Goal: Information Seeking & Learning: Compare options

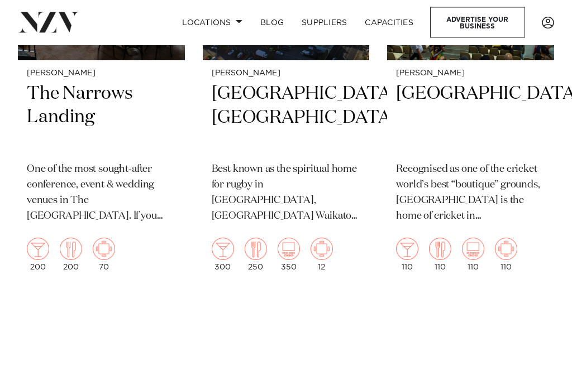
scroll to position [2305, 0]
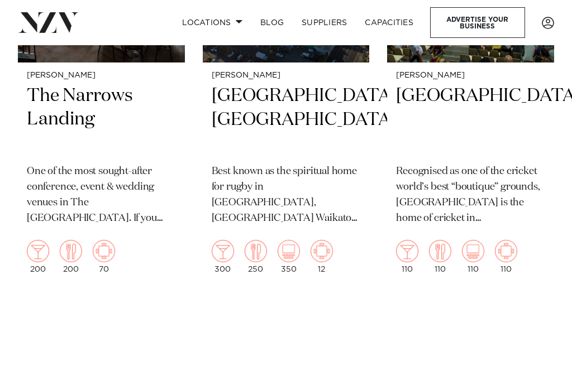
click at [77, 92] on h2 "The Narrows Landing" at bounding box center [101, 119] width 149 height 71
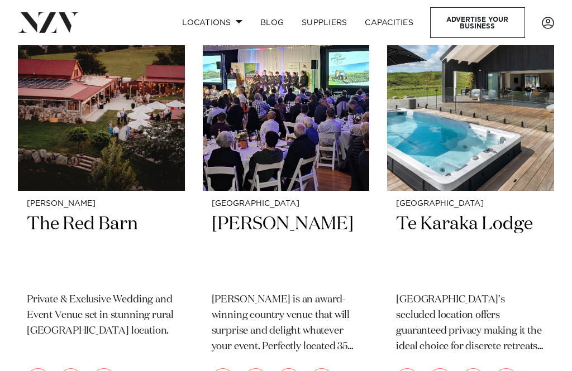
scroll to position [1260, 0]
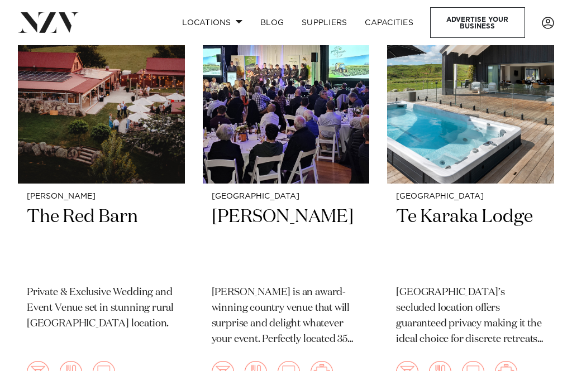
click at [488, 199] on div "Waikato Te Karaka Lodge Te Karaka Lodge’s secluded location offers guaranteed p…" at bounding box center [470, 294] width 167 height 220
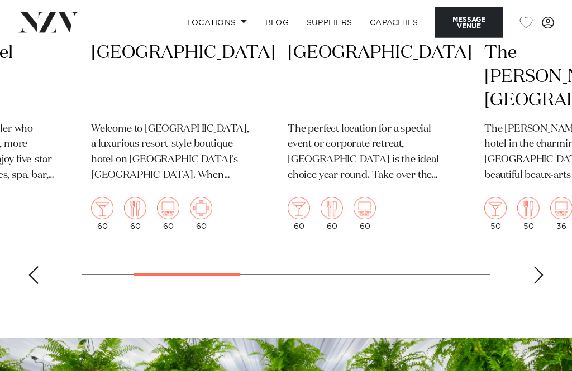
scroll to position [3015, 0]
click at [374, 112] on h2 "Ratanui Lodge" at bounding box center [369, 76] width 162 height 71
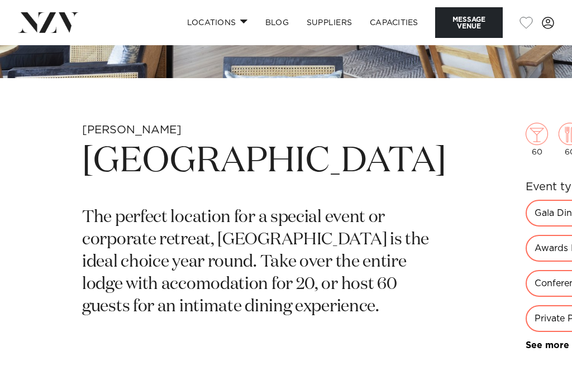
scroll to position [227, 0]
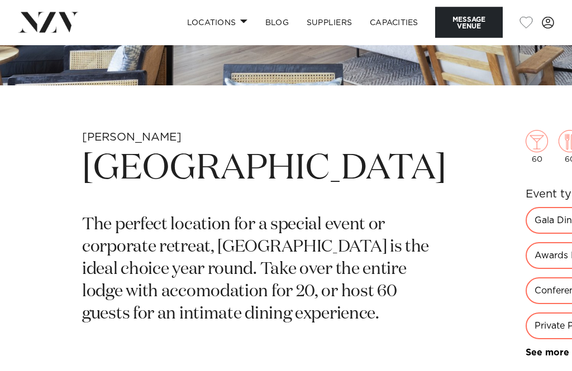
click at [526, 221] on div "Gala Dinner" at bounding box center [560, 221] width 69 height 27
click at [526, 216] on div "Gala Dinner" at bounding box center [560, 221] width 69 height 27
click at [526, 243] on div "Awards Night" at bounding box center [565, 256] width 79 height 27
click at [526, 313] on div "Private Party" at bounding box center [563, 326] width 74 height 27
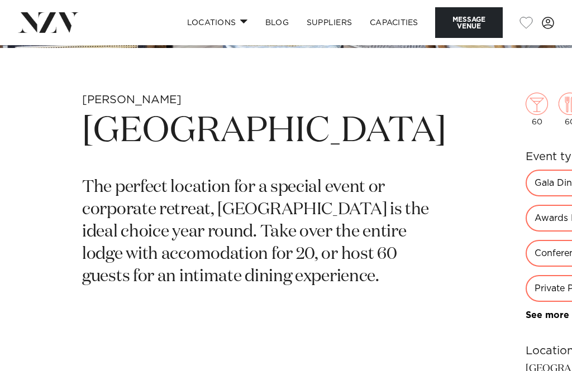
scroll to position [260, 0]
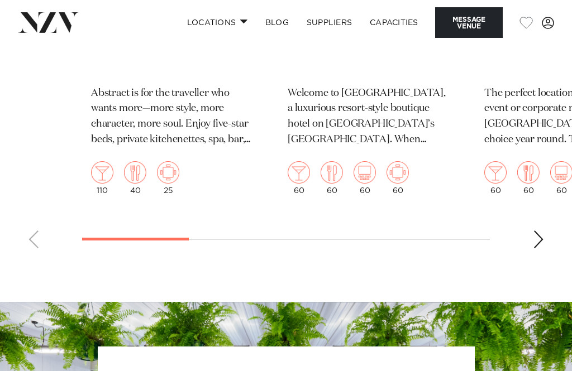
scroll to position [3051, 0]
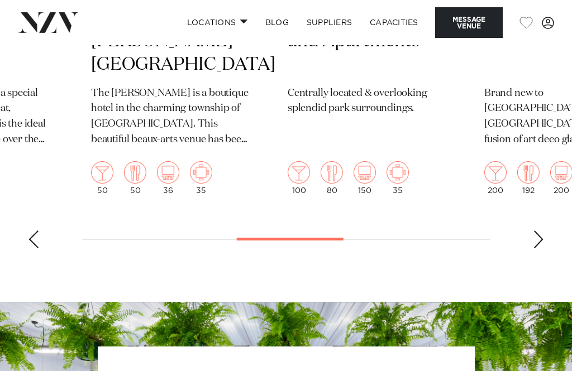
click at [216, 77] on h2 "The [PERSON_NAME][GEOGRAPHIC_DATA]" at bounding box center [172, 41] width 162 height 71
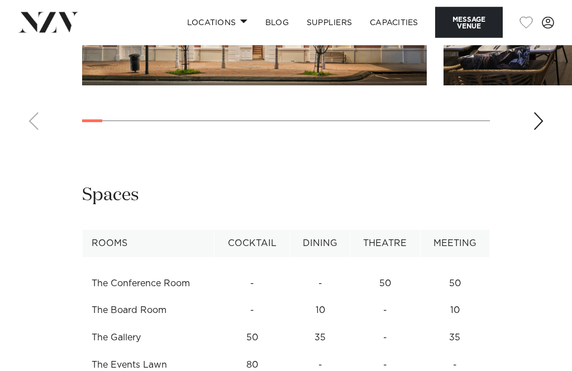
scroll to position [1267, 0]
